Goal: Transaction & Acquisition: Download file/media

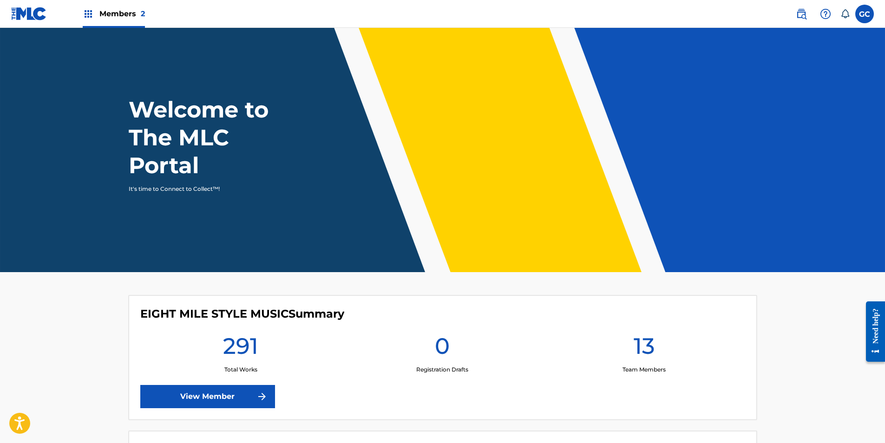
click at [140, 24] on div "Members 2" at bounding box center [114, 13] width 62 height 27
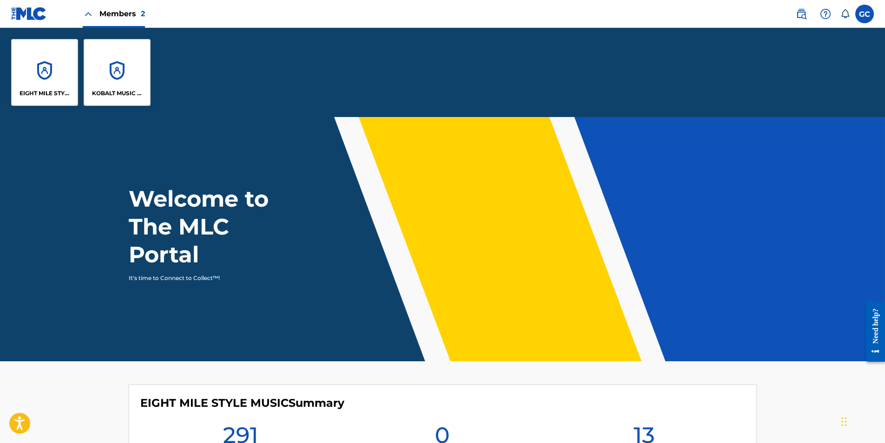
click at [102, 65] on div "KOBALT MUSIC PUB AMERICA INC" at bounding box center [117, 72] width 67 height 67
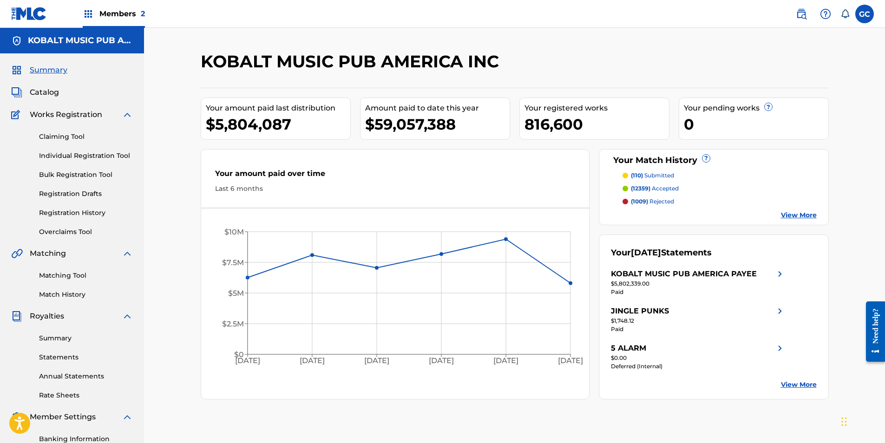
click at [67, 355] on link "Statements" at bounding box center [86, 358] width 94 height 10
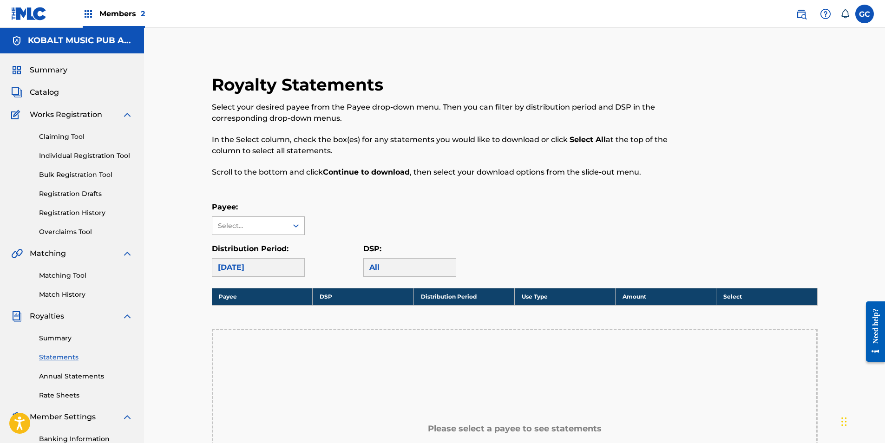
click at [290, 224] on div at bounding box center [296, 225] width 17 height 17
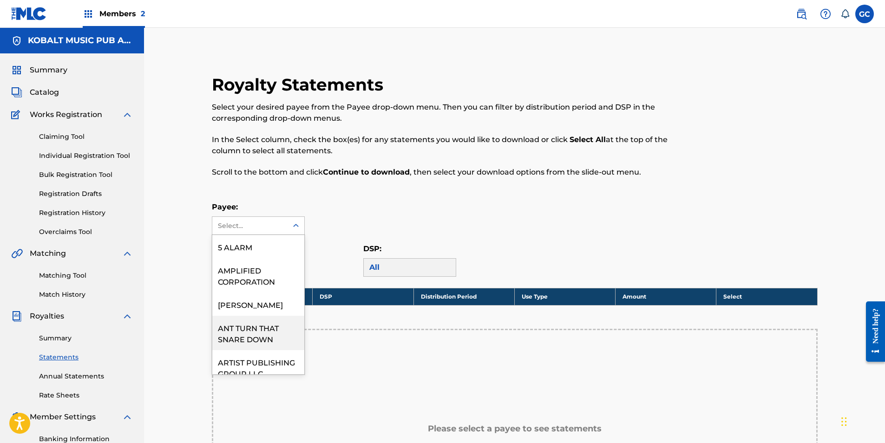
click at [271, 324] on div "ANT TURN THAT SNARE DOWN" at bounding box center [258, 333] width 92 height 34
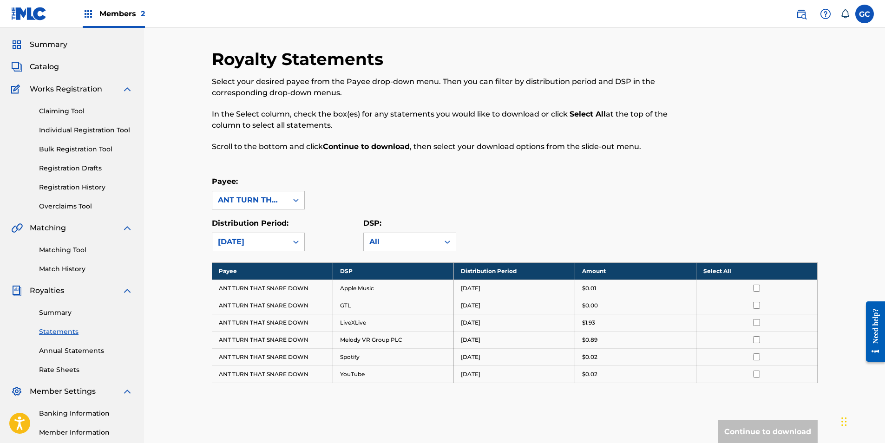
scroll to position [46, 0]
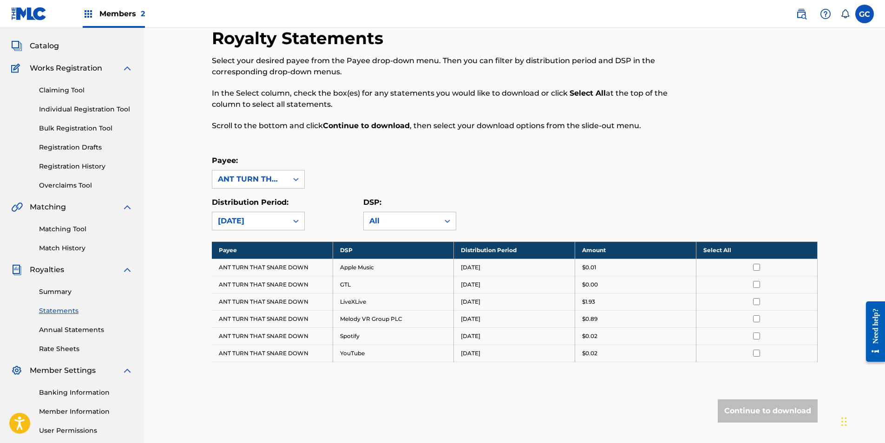
click at [760, 303] on div at bounding box center [756, 301] width 107 height 7
click at [757, 302] on input "checkbox" at bounding box center [756, 301] width 7 height 7
click at [757, 313] on td at bounding box center [756, 318] width 121 height 17
click at [758, 322] on td at bounding box center [756, 318] width 121 height 17
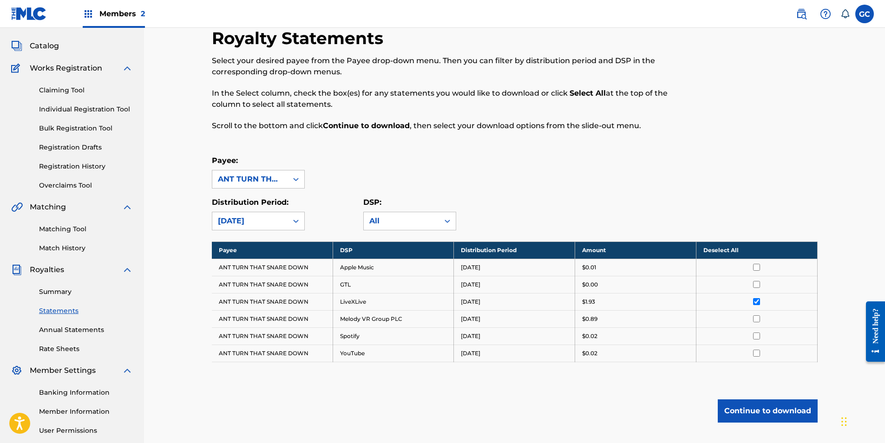
click at [757, 323] on td at bounding box center [756, 318] width 121 height 17
click at [754, 320] on input "checkbox" at bounding box center [756, 318] width 7 height 7
click at [755, 335] on input "checkbox" at bounding box center [756, 336] width 7 height 7
click at [760, 354] on input "checkbox" at bounding box center [756, 353] width 7 height 7
click at [758, 268] on input "checkbox" at bounding box center [756, 267] width 7 height 7
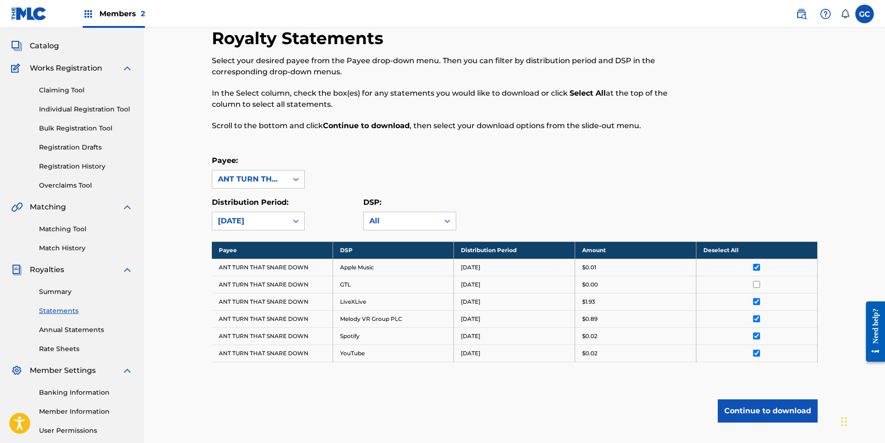
click at [765, 411] on button "Continue to download" at bounding box center [768, 411] width 100 height 23
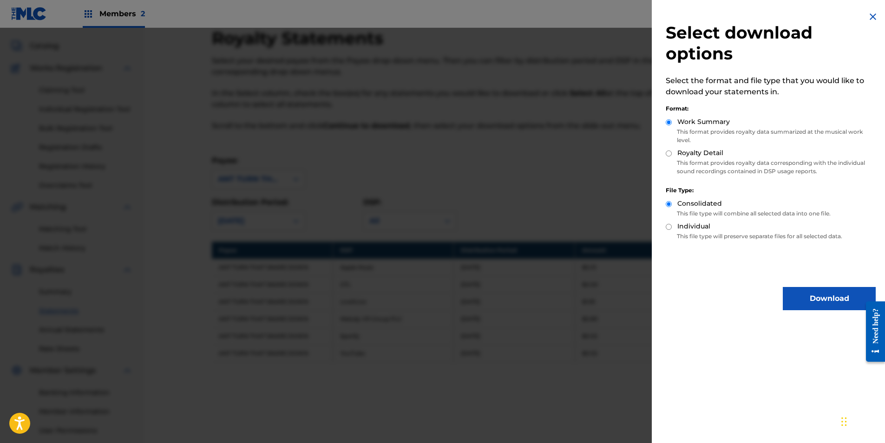
click at [671, 157] on div "Royalty Detail" at bounding box center [771, 153] width 210 height 11
click at [671, 156] on input "Royalty Detail" at bounding box center [669, 154] width 6 height 6
radio input "true"
click at [811, 304] on button "Download" at bounding box center [829, 298] width 93 height 23
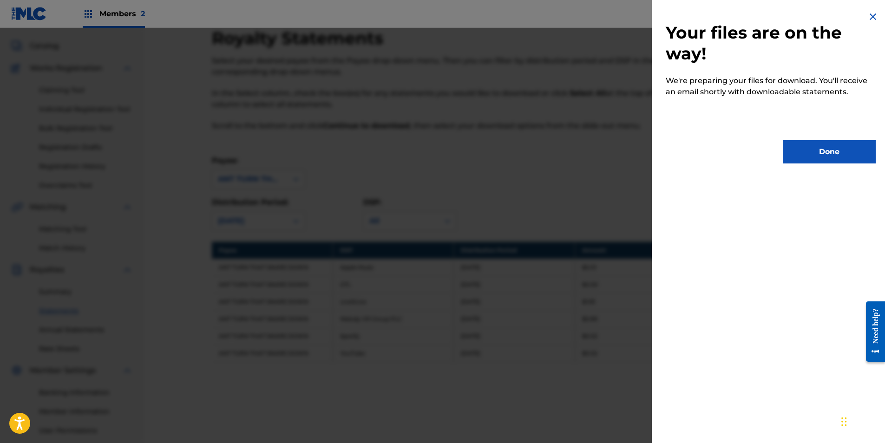
click at [815, 142] on button "Done" at bounding box center [829, 151] width 93 height 23
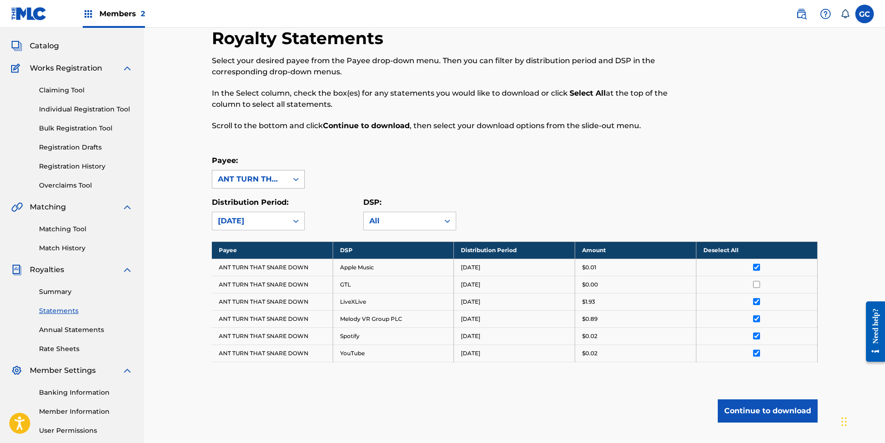
click at [285, 182] on div "ANT TURN THAT SNARE DOWN" at bounding box center [249, 179] width 75 height 18
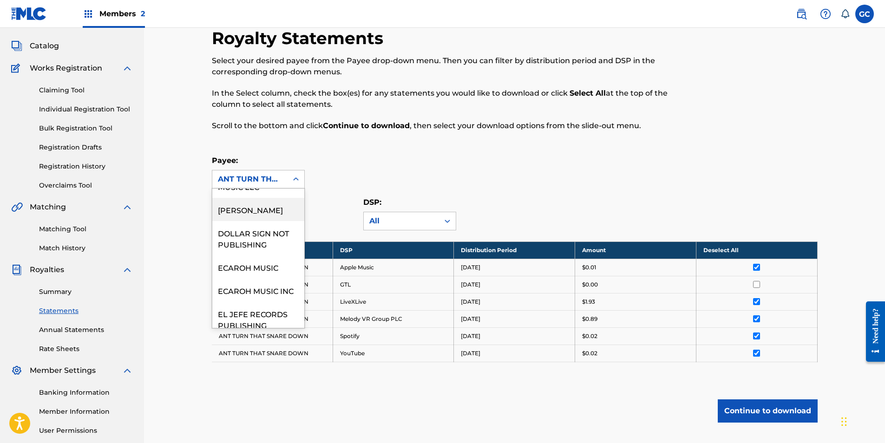
scroll to position [186, 0]
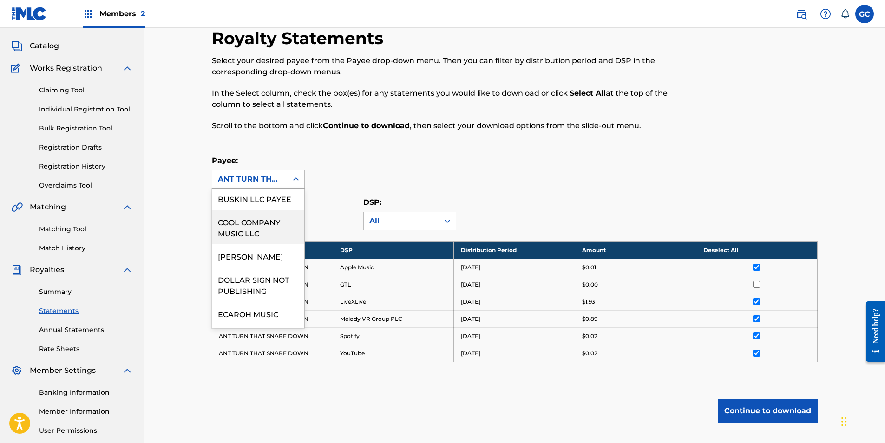
click at [274, 235] on div "COOL COMPANY MUSIC LLC" at bounding box center [258, 227] width 92 height 34
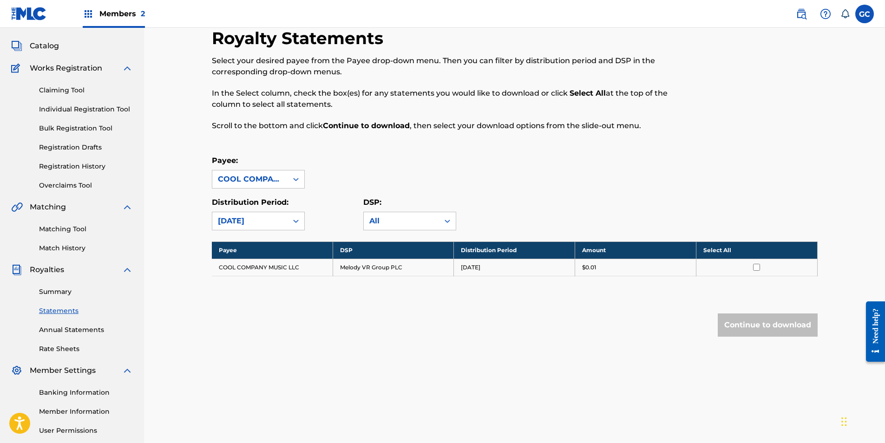
click at [250, 173] on div "COOL COMPANY MUSIC LLC" at bounding box center [249, 179] width 75 height 18
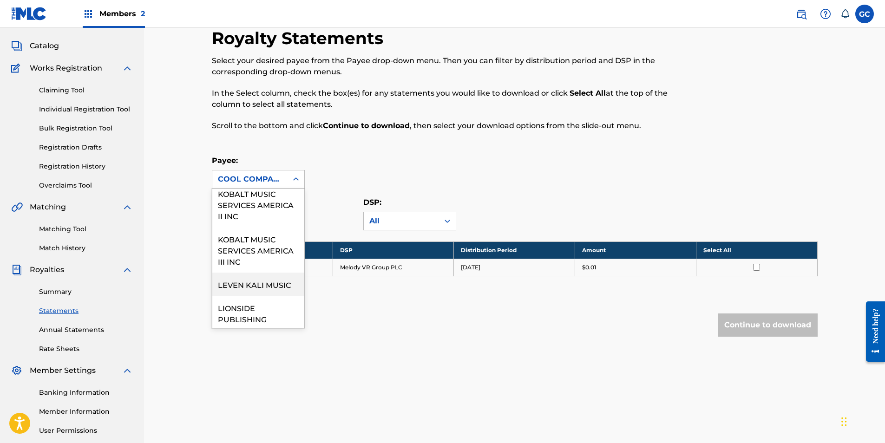
scroll to position [790, 0]
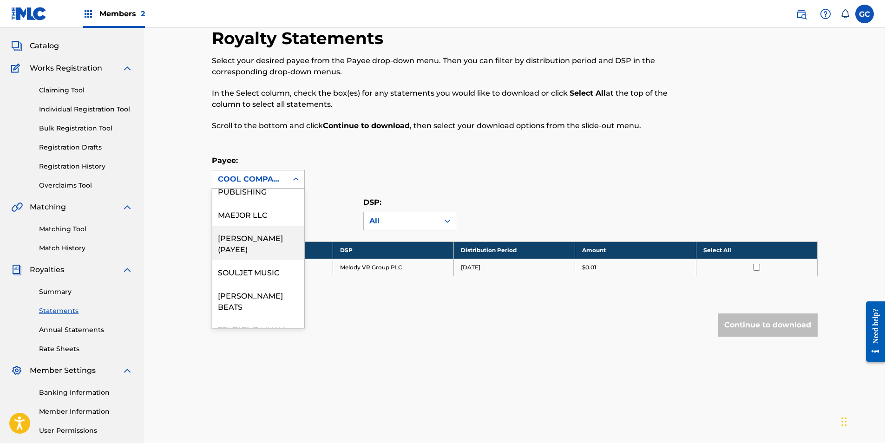
click at [267, 240] on div "[PERSON_NAME] (PAYEE)" at bounding box center [258, 243] width 92 height 34
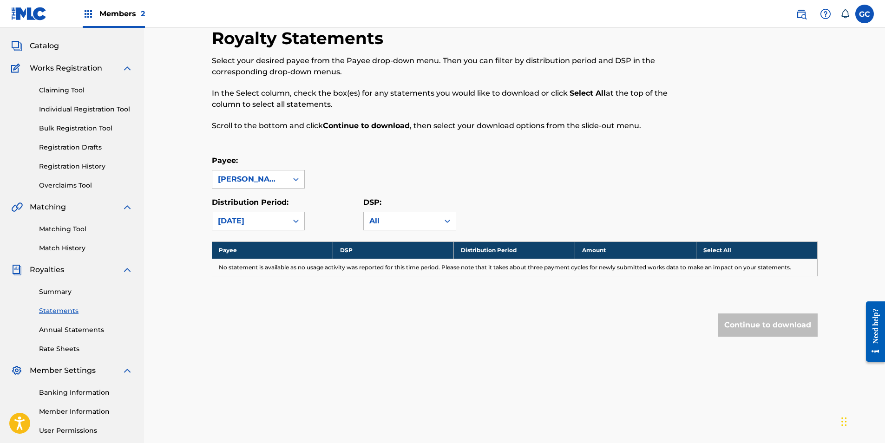
click at [265, 184] on div "[PERSON_NAME] (PAYEE)" at bounding box center [250, 179] width 64 height 11
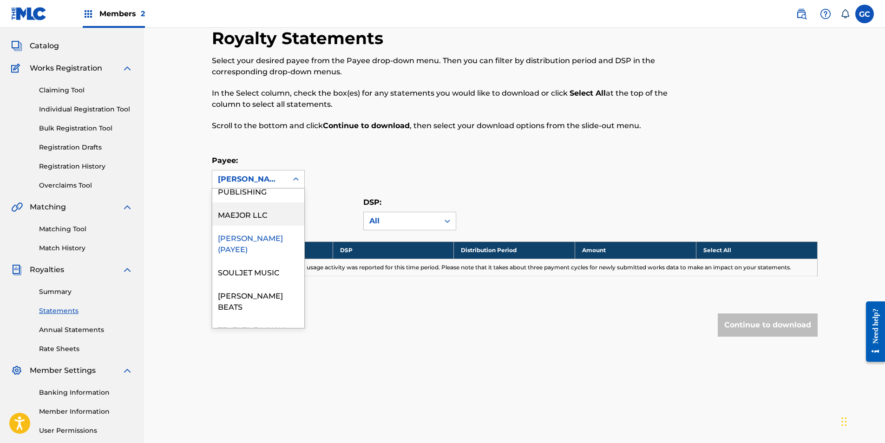
click at [258, 226] on div "MAEJOR LLC" at bounding box center [258, 214] width 92 height 23
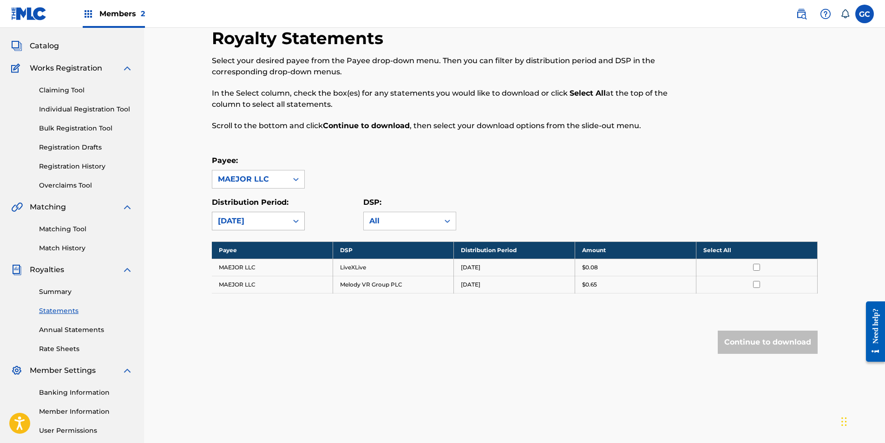
click at [260, 223] on div "[DATE]" at bounding box center [250, 221] width 64 height 11
click at [648, 315] on div "Royalty Statements Select your desired payee from the Payee drop-down menu. The…" at bounding box center [515, 209] width 628 height 363
click at [756, 269] on input "checkbox" at bounding box center [756, 267] width 7 height 7
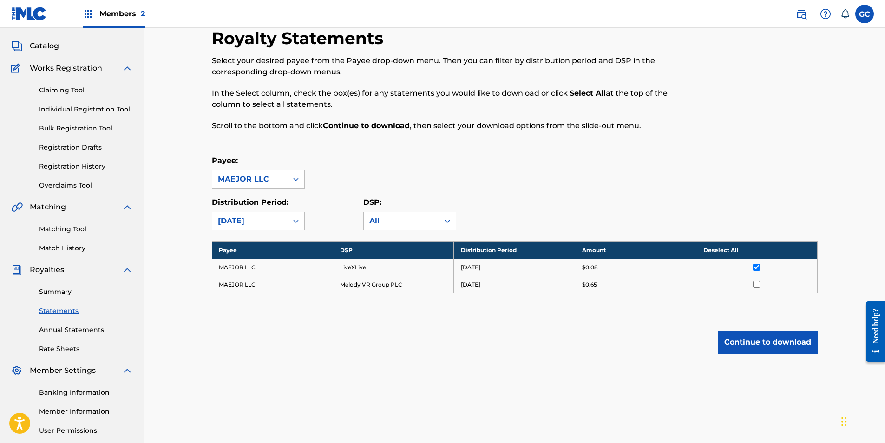
click at [759, 284] on input "checkbox" at bounding box center [756, 284] width 7 height 7
click at [773, 338] on button "Continue to download" at bounding box center [768, 342] width 100 height 23
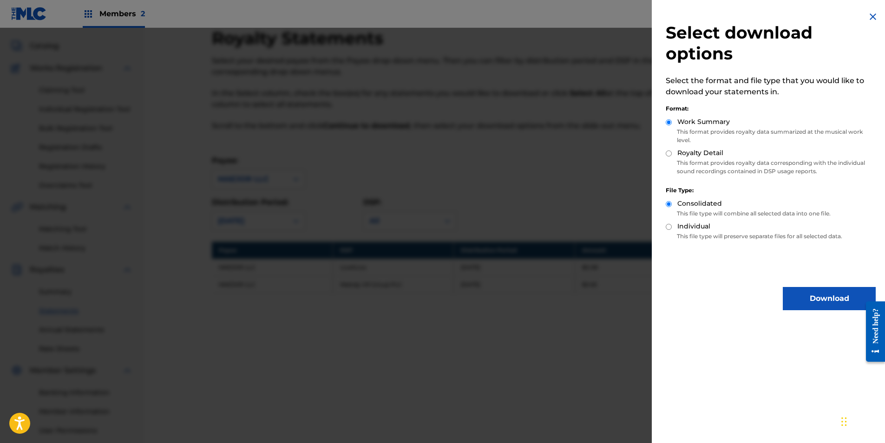
click at [670, 152] on input "Royalty Detail" at bounding box center [669, 154] width 6 height 6
radio input "true"
click at [826, 299] on button "Download" at bounding box center [829, 298] width 93 height 23
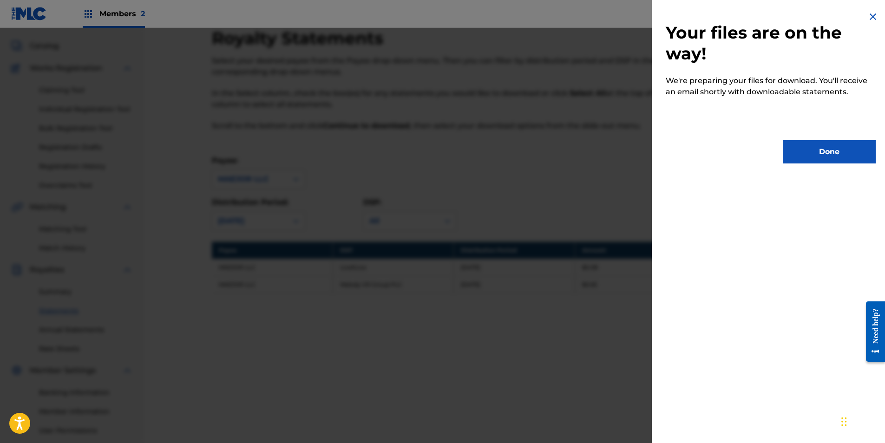
click at [815, 152] on button "Done" at bounding box center [829, 151] width 93 height 23
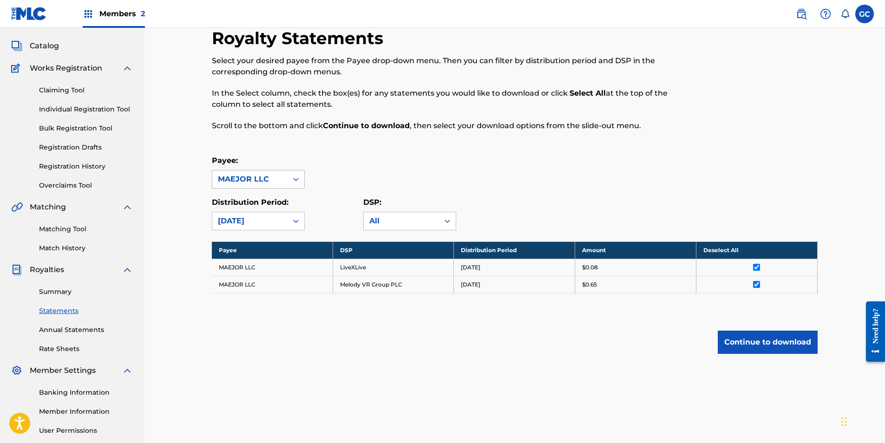
click at [288, 175] on div at bounding box center [296, 179] width 17 height 17
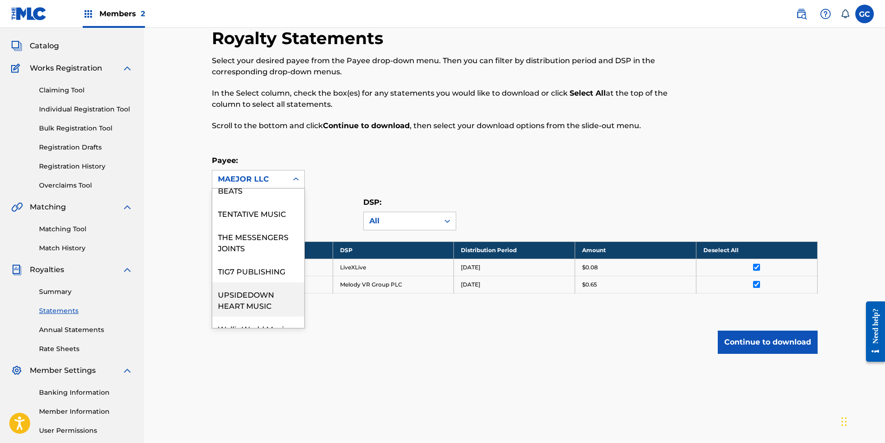
scroll to position [859, 0]
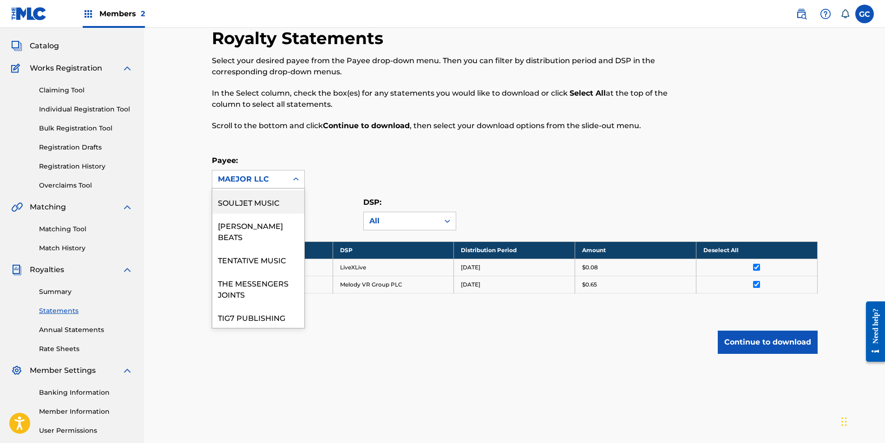
click at [270, 214] on div "SOULJET MUSIC" at bounding box center [258, 201] width 92 height 23
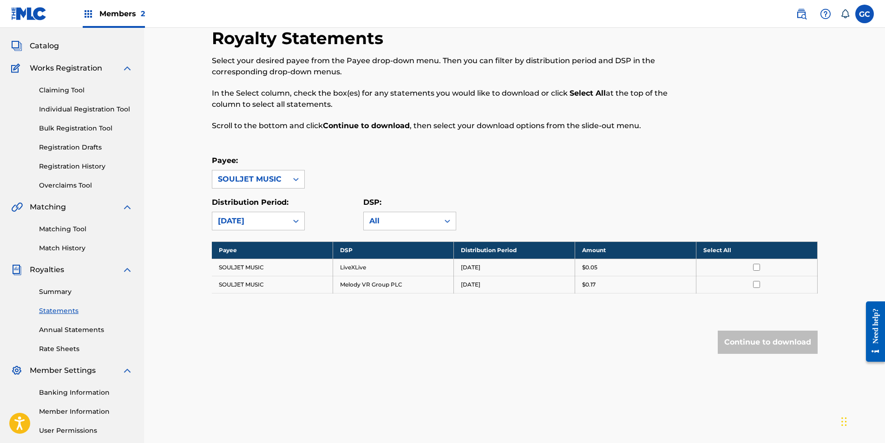
click at [725, 251] on th "Select All" at bounding box center [756, 250] width 121 height 17
click at [787, 348] on button "Continue to download" at bounding box center [768, 342] width 100 height 23
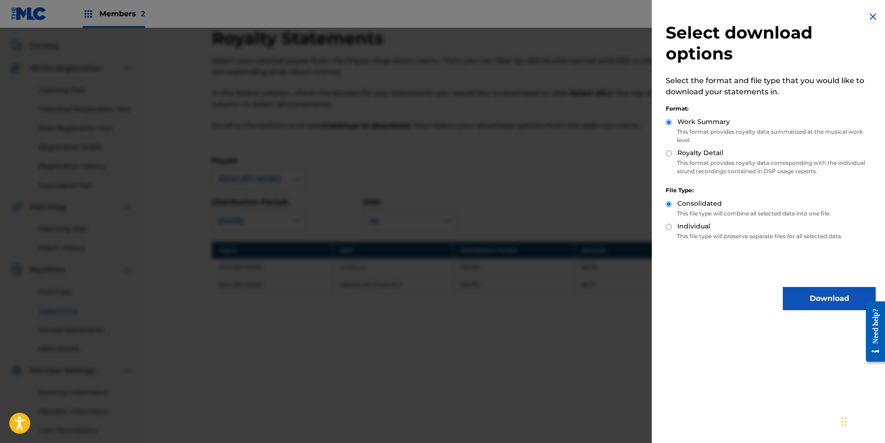
click at [670, 151] on input "Royalty Detail" at bounding box center [669, 154] width 6 height 6
radio input "true"
click at [805, 298] on button "Download" at bounding box center [829, 298] width 93 height 23
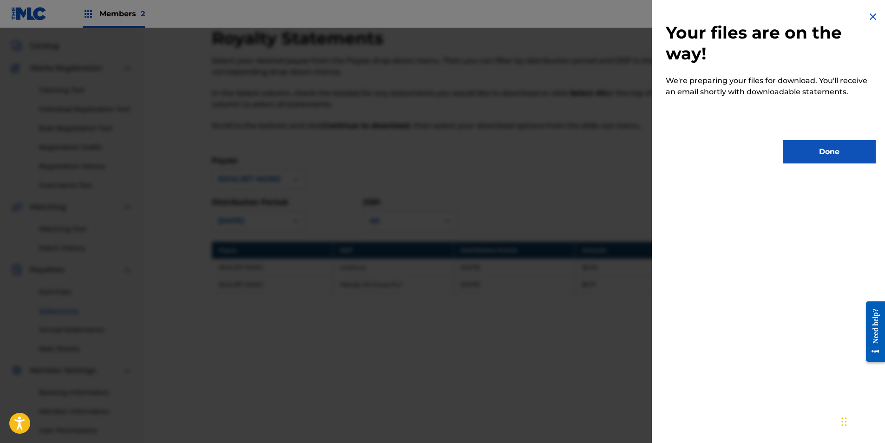
click at [812, 161] on button "Done" at bounding box center [829, 151] width 93 height 23
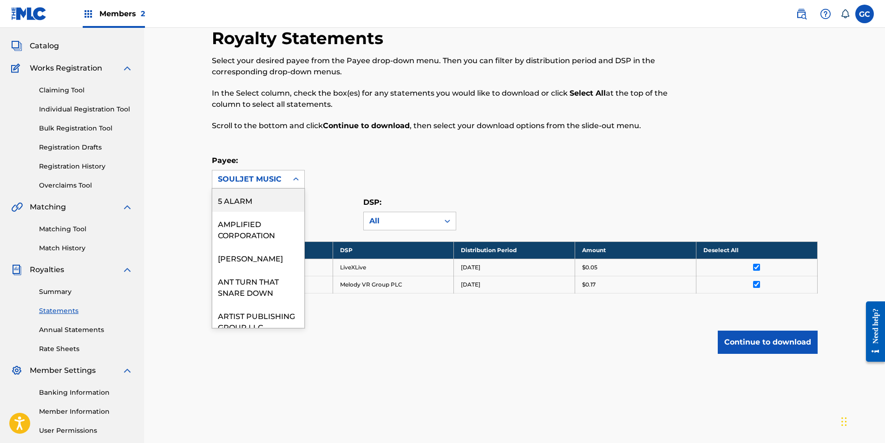
click at [289, 179] on div at bounding box center [296, 179] width 17 height 17
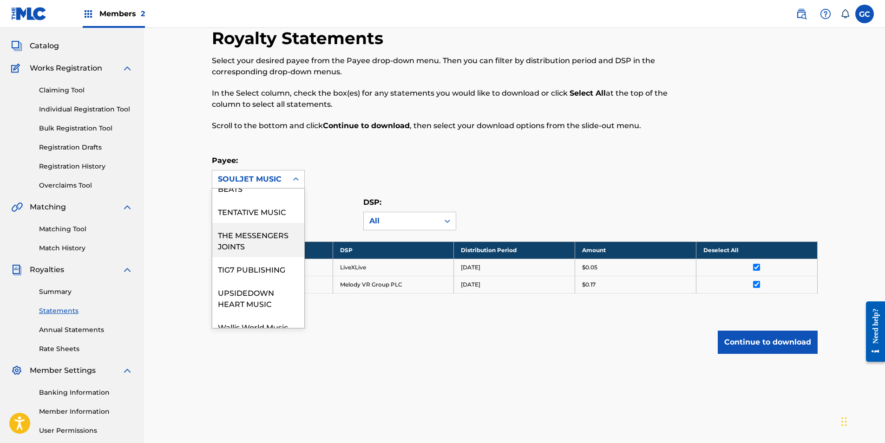
scroll to position [952, 0]
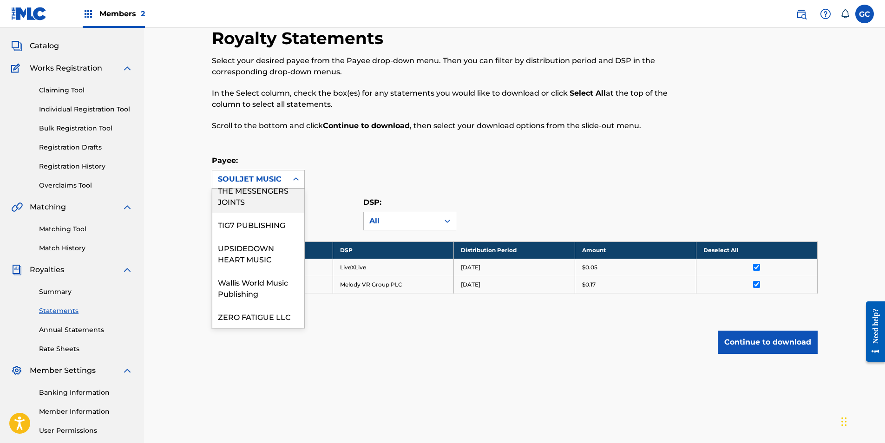
click at [256, 203] on div "THE MESSENGERS JOINTS" at bounding box center [258, 195] width 92 height 34
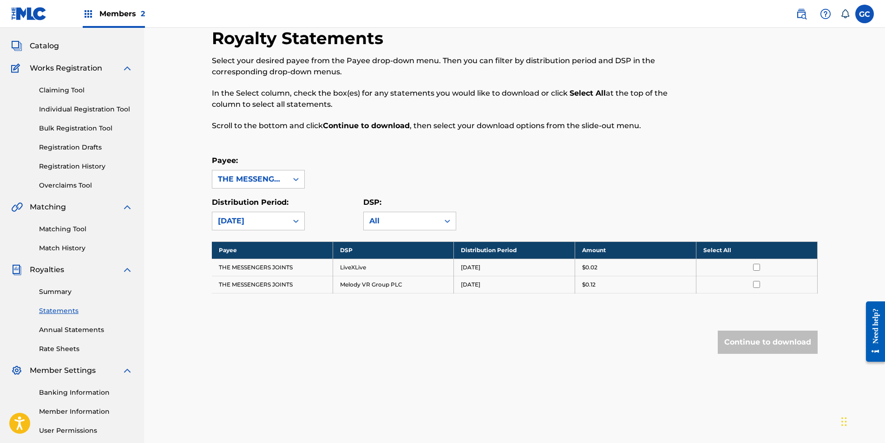
click at [756, 266] on input "checkbox" at bounding box center [756, 267] width 7 height 7
click at [759, 282] on input "checkbox" at bounding box center [756, 284] width 7 height 7
click at [758, 343] on button "Continue to download" at bounding box center [768, 342] width 100 height 23
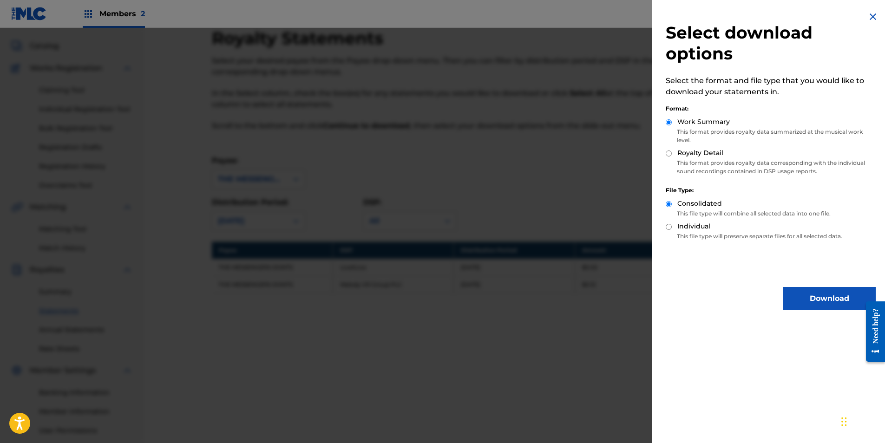
click at [668, 151] on input "Royalty Detail" at bounding box center [669, 154] width 6 height 6
radio input "true"
click at [822, 295] on button "Download" at bounding box center [829, 298] width 93 height 23
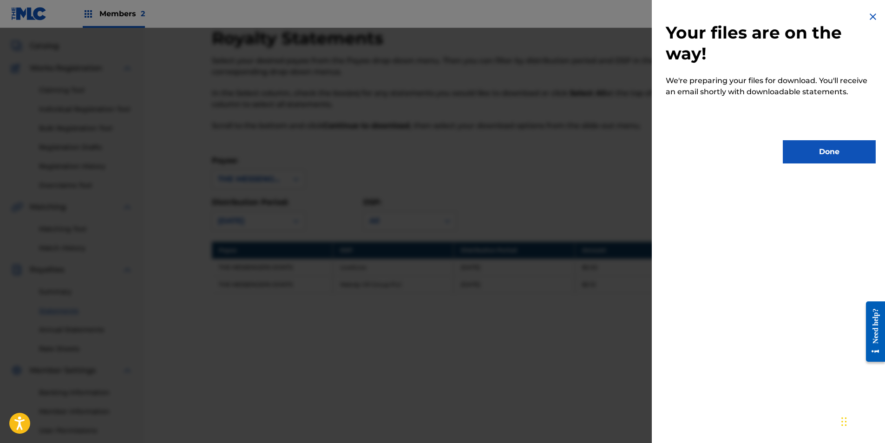
click at [832, 158] on button "Done" at bounding box center [829, 151] width 93 height 23
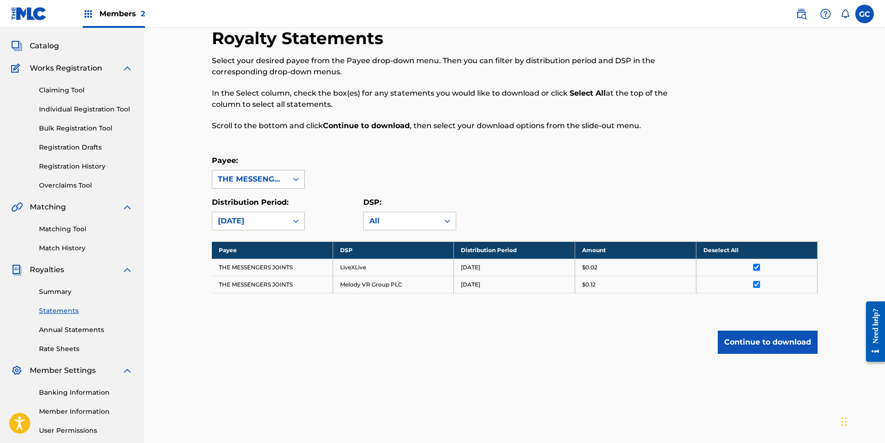
drag, startPoint x: 264, startPoint y: 174, endPoint x: 264, endPoint y: 184, distance: 10.2
click at [263, 174] on div "THE MESSENGERS JOINTS" at bounding box center [250, 179] width 64 height 11
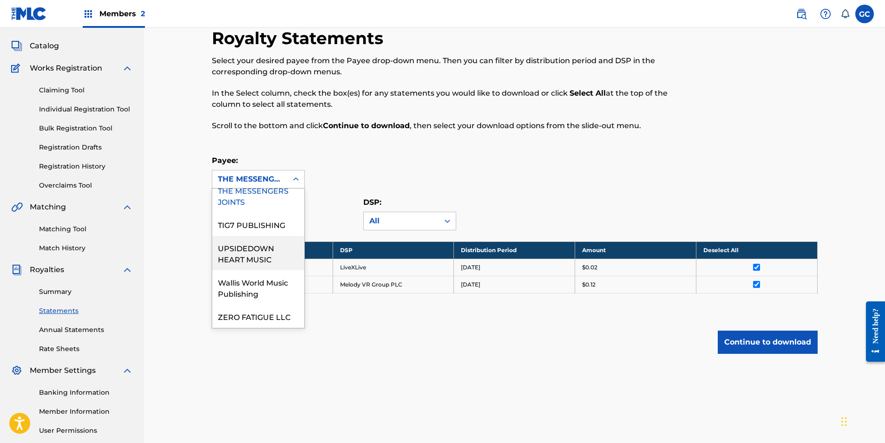
click at [273, 256] on div "UPSIDEDOWN HEART MUSIC" at bounding box center [258, 253] width 92 height 34
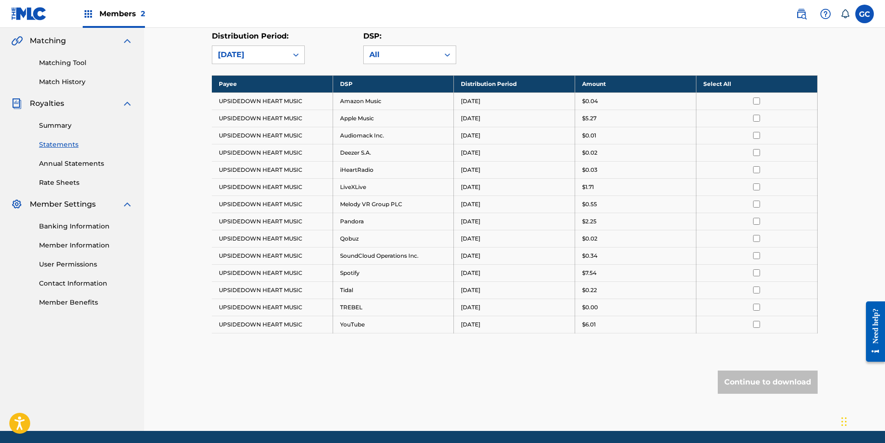
scroll to position [199, 0]
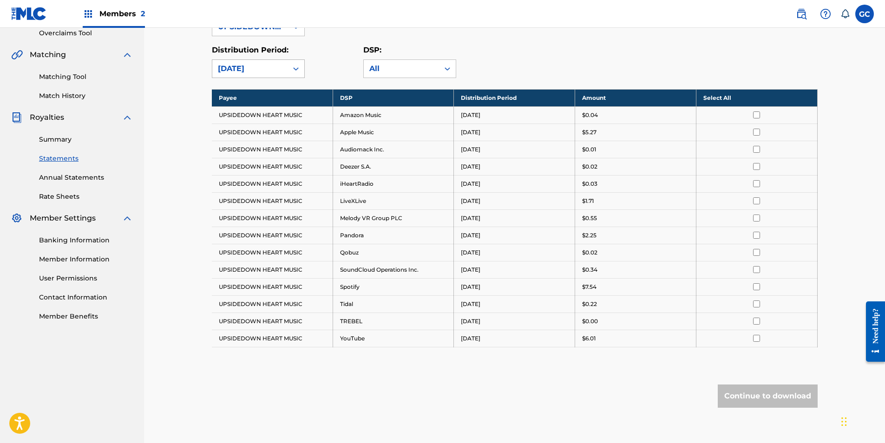
click at [261, 65] on div "[DATE]" at bounding box center [250, 68] width 64 height 11
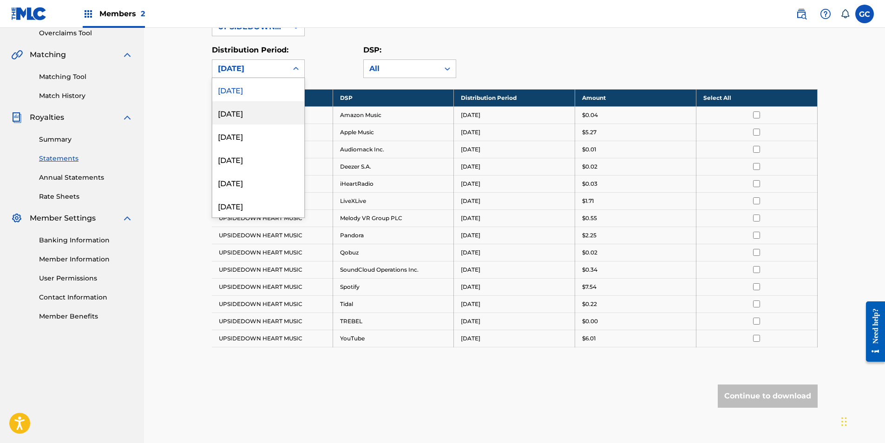
click at [246, 121] on div "[DATE]" at bounding box center [258, 112] width 92 height 23
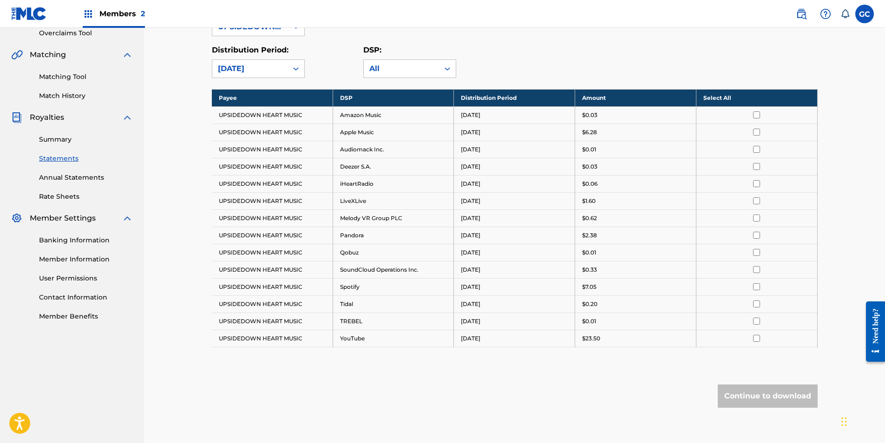
click at [246, 72] on div "[DATE]" at bounding box center [250, 68] width 64 height 11
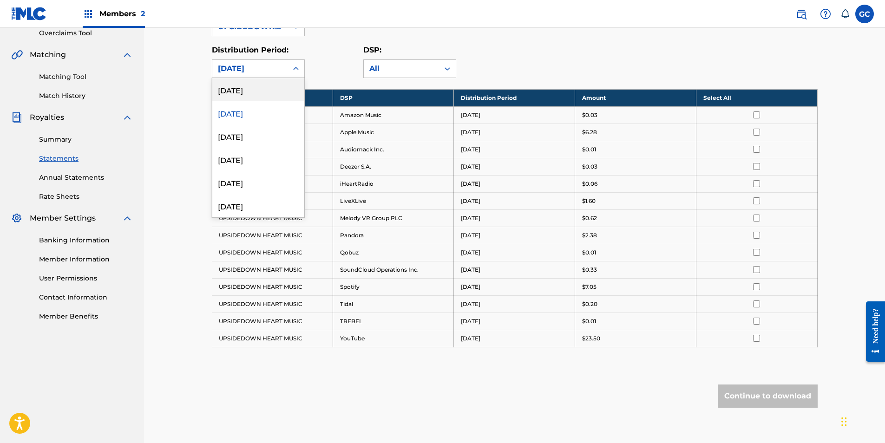
click at [252, 85] on div "[DATE]" at bounding box center [258, 89] width 92 height 23
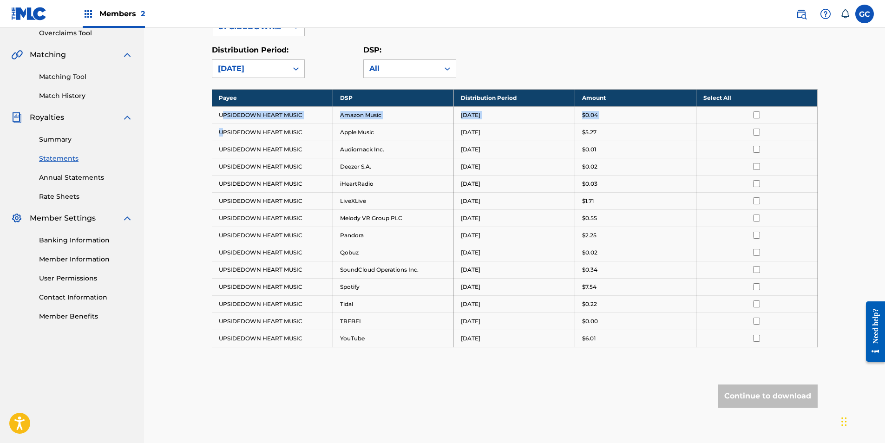
drag, startPoint x: 223, startPoint y: 115, endPoint x: 224, endPoint y: 132, distance: 17.2
click at [224, 133] on tbody "Payee DSP Distribution Period Amount Select All UPSIDEDOWN HEART MUSIC Amazon M…" at bounding box center [515, 218] width 606 height 258
drag, startPoint x: 224, startPoint y: 132, endPoint x: 221, endPoint y: 118, distance: 14.2
click at [221, 121] on td "UPSIDEDOWN HEART MUSIC" at bounding box center [272, 114] width 121 height 17
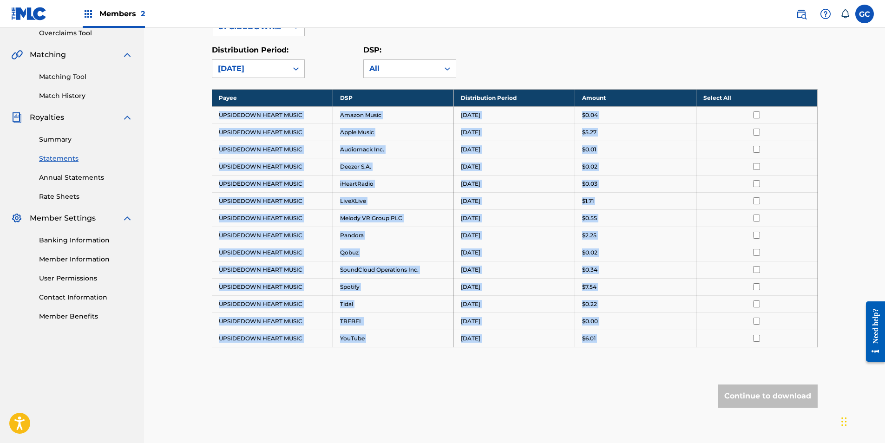
drag, startPoint x: 220, startPoint y: 115, endPoint x: 615, endPoint y: 374, distance: 471.9
click at [615, 374] on div "Royalty Statements Select your desired payee from the Payee drop-down menu. The…" at bounding box center [515, 161] width 628 height 570
drag, startPoint x: 615, startPoint y: 374, endPoint x: 592, endPoint y: 342, distance: 39.3
copy tbody "UPSIDEDOWN HEART MUSIC Amazon Music [DATE] $0.04 UPSIDEDOWN HEART MUSIC Apple M…"
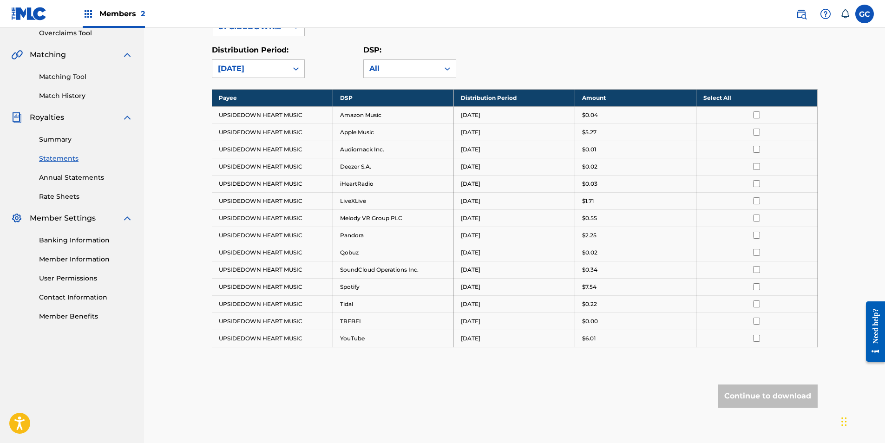
click at [715, 96] on th "Select All" at bounding box center [756, 97] width 121 height 17
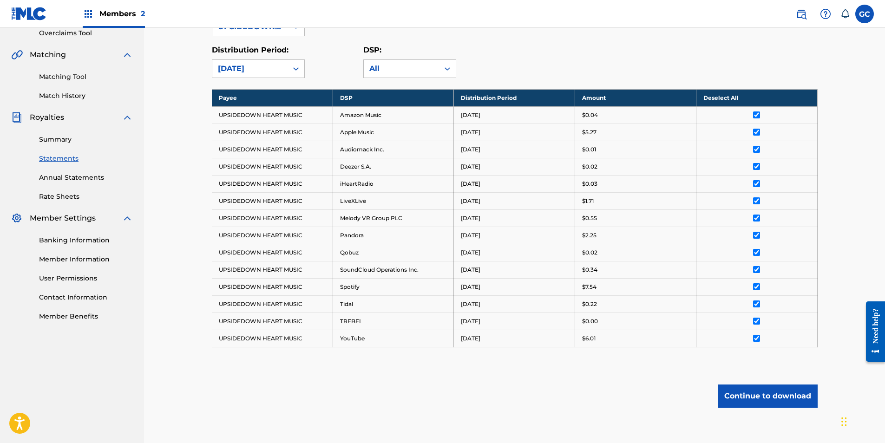
click at [772, 390] on button "Continue to download" at bounding box center [768, 396] width 100 height 23
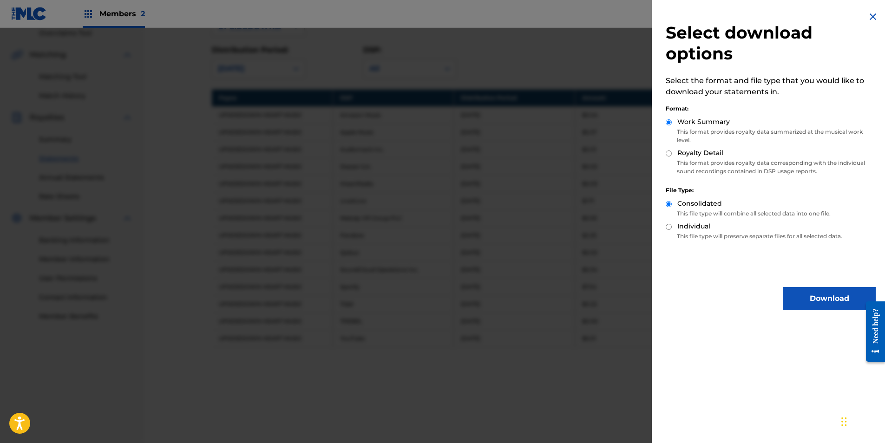
click at [670, 152] on input "Royalty Detail" at bounding box center [669, 154] width 6 height 6
radio input "true"
click at [817, 293] on button "Download" at bounding box center [829, 298] width 93 height 23
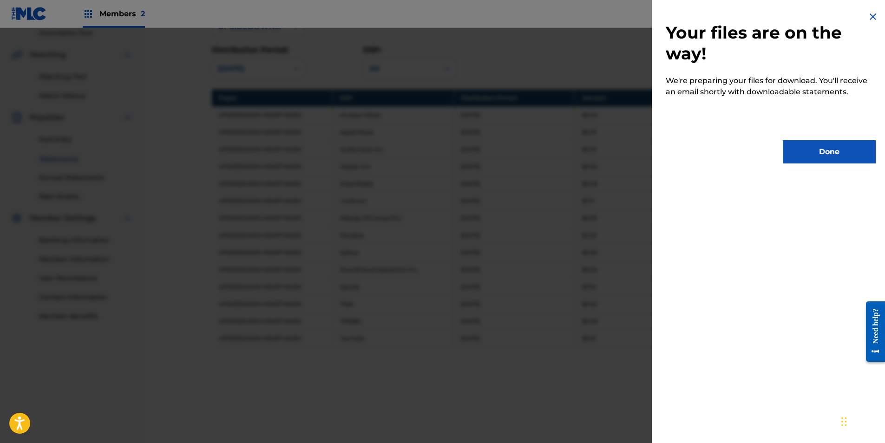
click at [818, 152] on button "Done" at bounding box center [829, 151] width 93 height 23
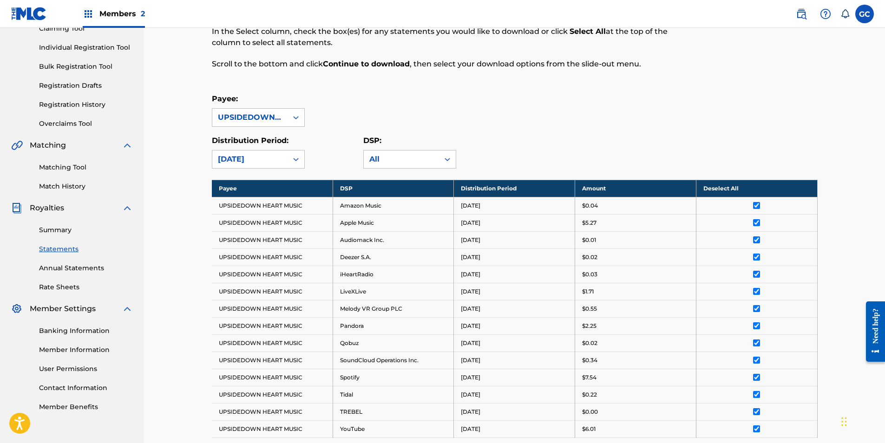
scroll to position [106, 0]
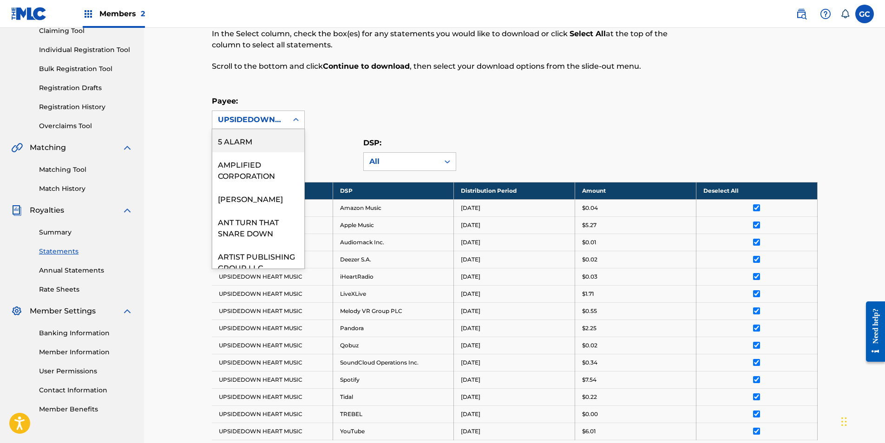
click at [278, 113] on div "UPSIDEDOWN HEART MUSIC" at bounding box center [249, 120] width 75 height 18
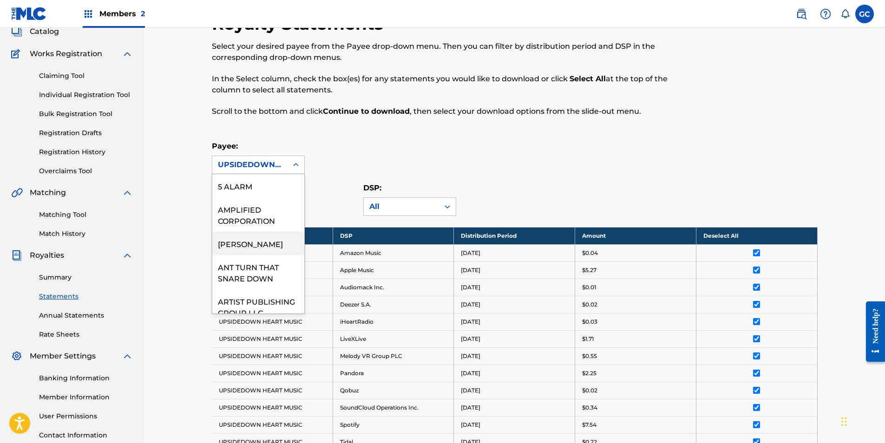
scroll to position [0, 0]
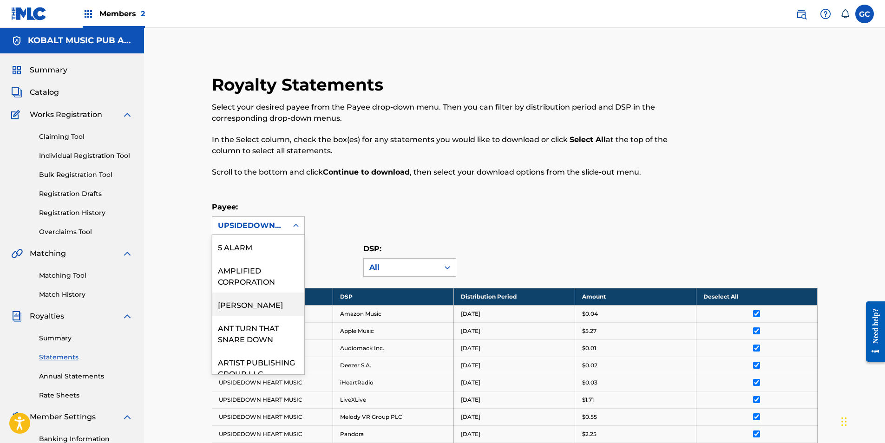
click at [92, 19] on img at bounding box center [88, 13] width 11 height 11
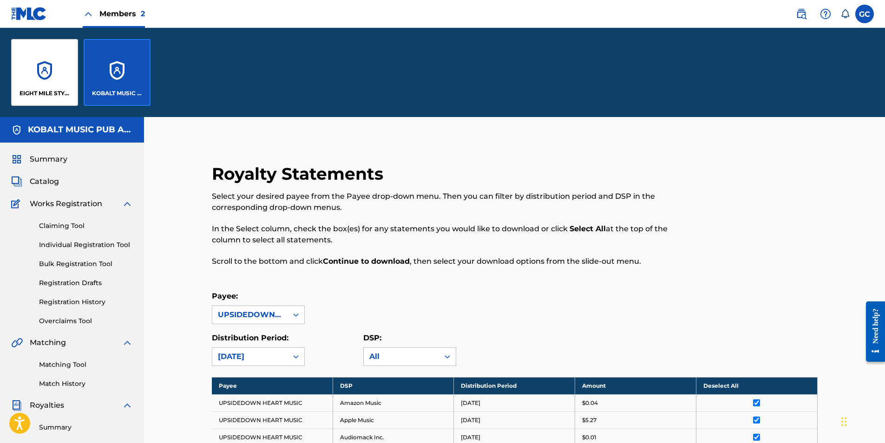
click at [54, 65] on div "EIGHT MILE STYLE MUSIC" at bounding box center [44, 72] width 67 height 67
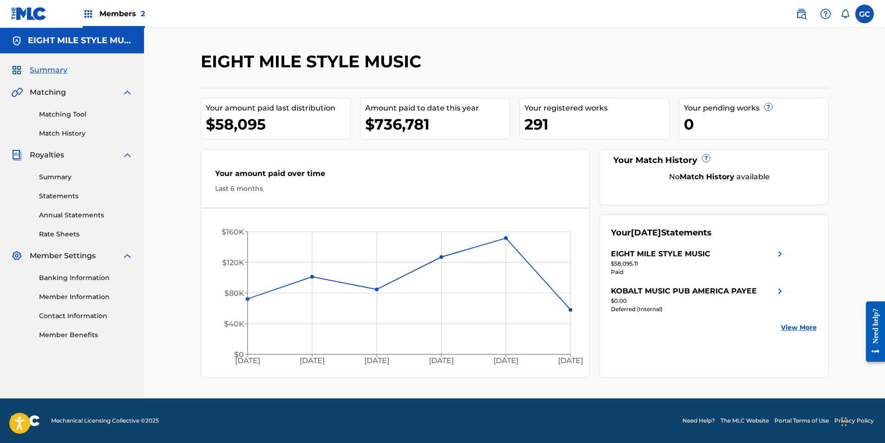
click at [69, 194] on link "Statements" at bounding box center [86, 196] width 94 height 10
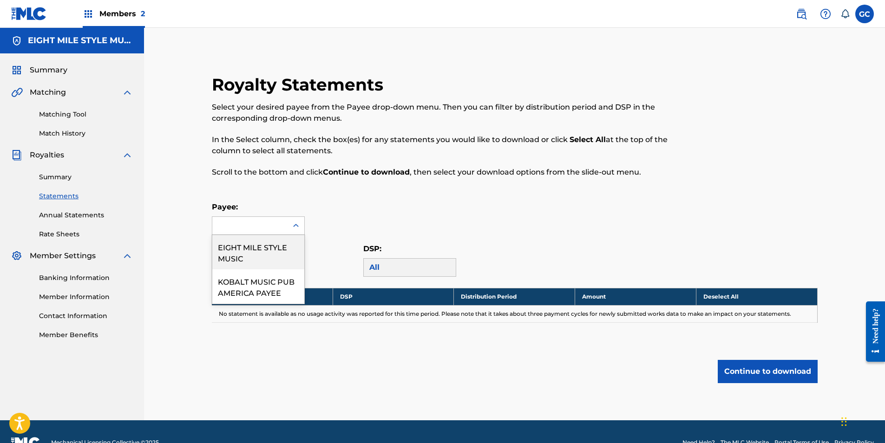
click at [295, 224] on icon at bounding box center [295, 225] width 9 height 9
click at [273, 257] on div "EIGHT MILE STYLE MUSIC" at bounding box center [258, 252] width 92 height 34
